Goal: Task Accomplishment & Management: Manage account settings

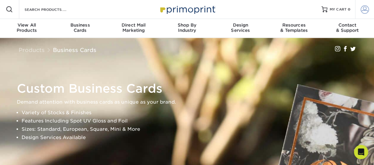
type input "[EMAIL_ADDRESS][DOMAIN_NAME]"
click at [369, 7] on link "Account" at bounding box center [364, 9] width 19 height 19
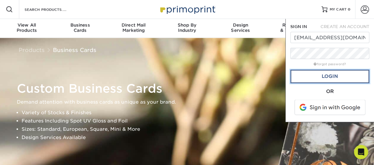
click at [321, 75] on link "Login" at bounding box center [329, 77] width 79 height 14
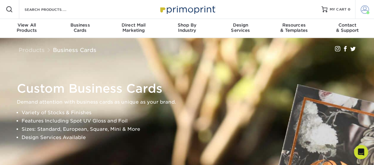
click at [363, 9] on span at bounding box center [365, 9] width 8 height 8
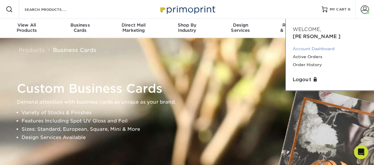
click at [313, 45] on link "Account Dashboard" at bounding box center [330, 49] width 74 height 8
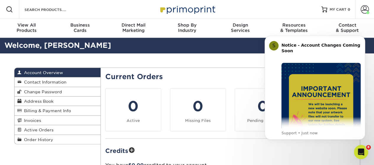
click at [262, 9] on div "Resources Menu Search Products Account [PERSON_NAME] Account Dashboard Active O…" at bounding box center [187, 9] width 374 height 19
click at [362, 39] on button "Dismiss notification" at bounding box center [364, 38] width 8 height 8
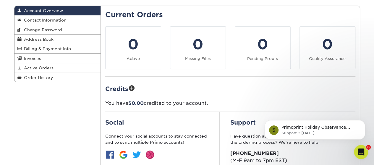
scroll to position [89, 0]
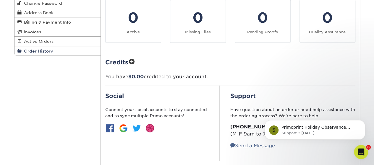
click at [51, 51] on span "Order History" at bounding box center [38, 51] width 32 height 5
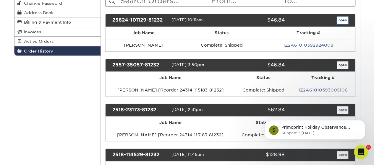
click at [346, 19] on link "open" at bounding box center [342, 21] width 11 height 8
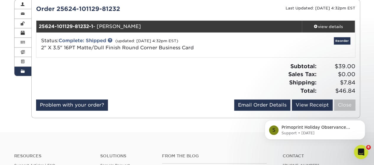
scroll to position [59, 0]
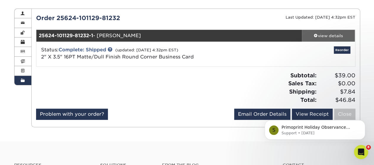
click at [338, 35] on div "view details" at bounding box center [328, 36] width 53 height 6
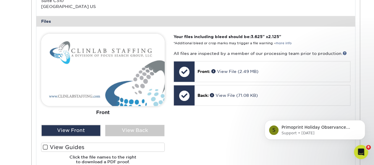
scroll to position [237, 0]
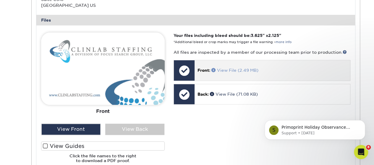
click at [232, 69] on link "View File (2.49 MB)" at bounding box center [234, 70] width 47 height 5
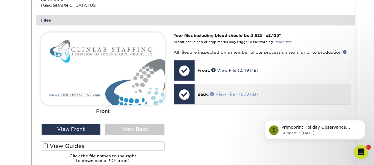
click at [221, 94] on link "View File (71.08 KB)" at bounding box center [234, 94] width 48 height 5
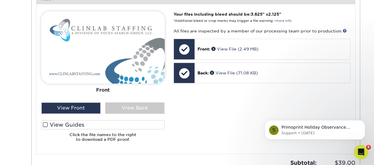
scroll to position [266, 0]
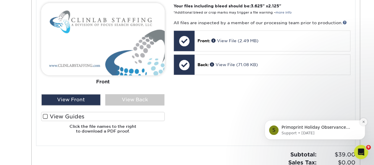
click at [362, 122] on icon "Dismiss notification" at bounding box center [363, 121] width 3 height 3
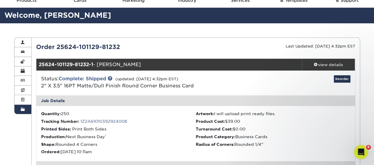
scroll to position [30, 0]
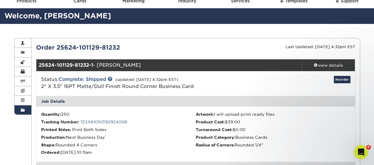
click at [24, 109] on span at bounding box center [23, 110] width 4 height 5
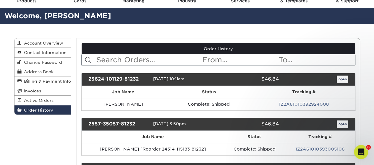
scroll to position [0, 0]
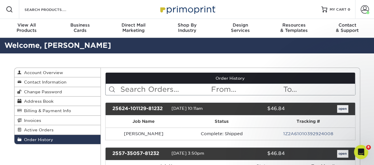
click at [37, 143] on link "Order History" at bounding box center [57, 139] width 86 height 9
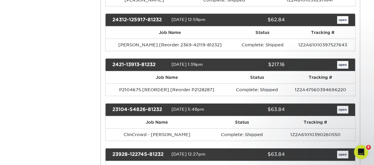
scroll to position [621, 0]
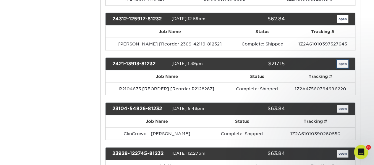
click at [341, 60] on link "open" at bounding box center [342, 64] width 11 height 8
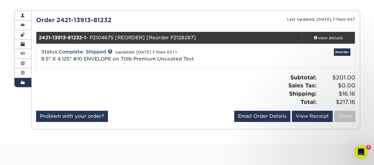
scroll to position [59, 0]
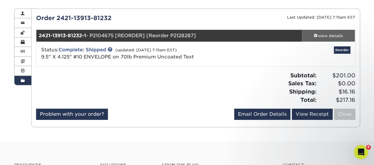
click at [333, 36] on div "view details" at bounding box center [328, 36] width 53 height 6
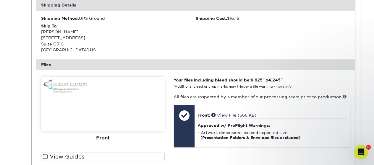
scroll to position [207, 0]
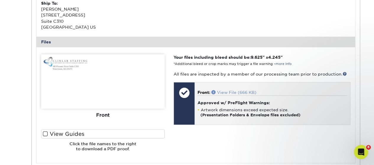
click at [233, 92] on link "View File (666 KB)" at bounding box center [233, 92] width 45 height 5
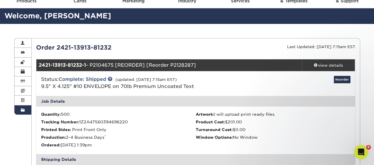
scroll to position [30, 0]
click at [27, 109] on link "Order History" at bounding box center [22, 110] width 17 height 9
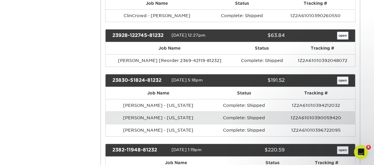
scroll to position [798, 0]
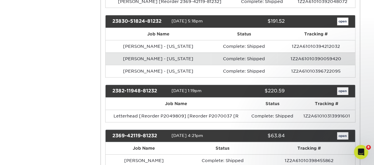
click at [341, 85] on div "2382-11948-81232 [DATE] 1:19pm $220.59 open" at bounding box center [230, 91] width 250 height 13
click at [341, 88] on link "open" at bounding box center [342, 92] width 11 height 8
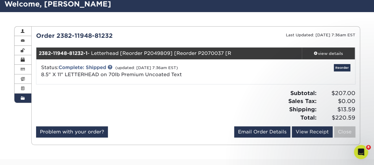
scroll to position [59, 0]
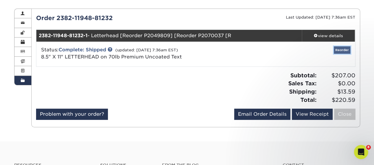
click at [343, 50] on link "Reorder" at bounding box center [342, 49] width 17 height 7
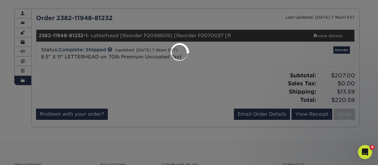
click at [343, 50] on div at bounding box center [189, 82] width 378 height 165
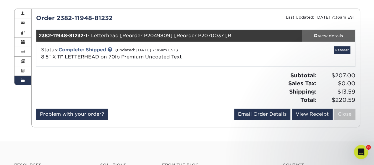
click at [327, 37] on div "view details" at bounding box center [328, 36] width 53 height 6
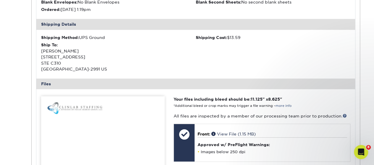
scroll to position [207, 0]
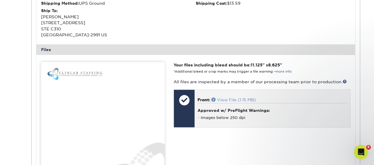
click at [245, 98] on link "View File (1.15 MB)" at bounding box center [233, 100] width 44 height 5
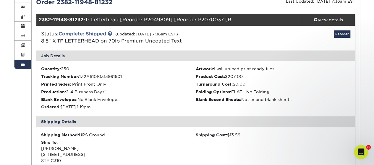
scroll to position [59, 0]
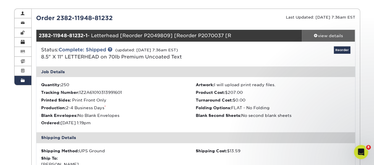
click at [333, 36] on div "view details" at bounding box center [328, 36] width 53 height 6
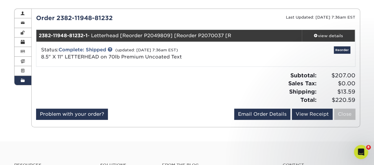
click at [24, 78] on span at bounding box center [23, 80] width 4 height 5
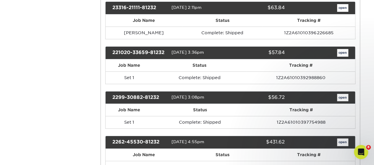
scroll to position [1153, 0]
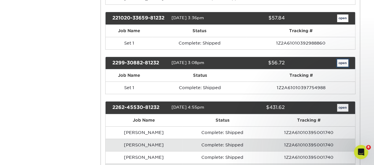
click at [345, 59] on link "open" at bounding box center [342, 63] width 11 height 8
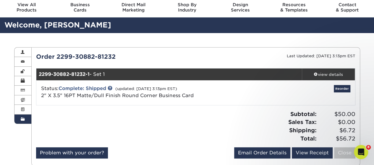
scroll to position [30, 0]
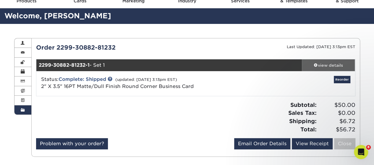
click at [312, 64] on div "view details" at bounding box center [328, 65] width 53 height 6
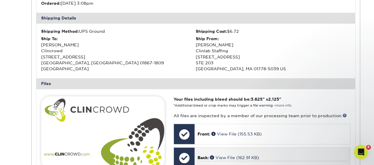
scroll to position [237, 0]
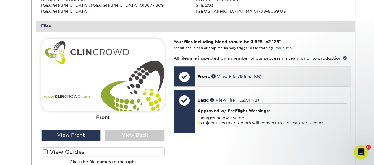
click at [231, 80] on div "Front: View File (155.53 KB)" at bounding box center [272, 77] width 155 height 20
click at [231, 77] on link "View File (155.53 KB)" at bounding box center [236, 76] width 50 height 5
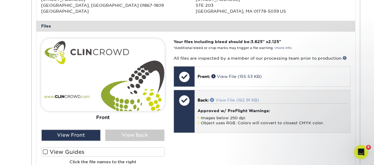
click at [245, 101] on link "View File (162.91 KB)" at bounding box center [234, 100] width 49 height 5
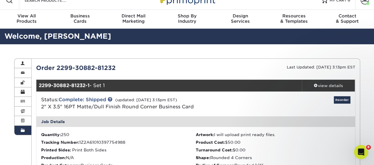
scroll to position [0, 0]
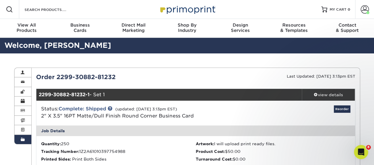
click at [22, 142] on span at bounding box center [23, 139] width 4 height 5
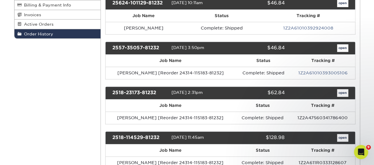
scroll to position [30, 0]
